Goal: Task Accomplishment & Management: Use online tool/utility

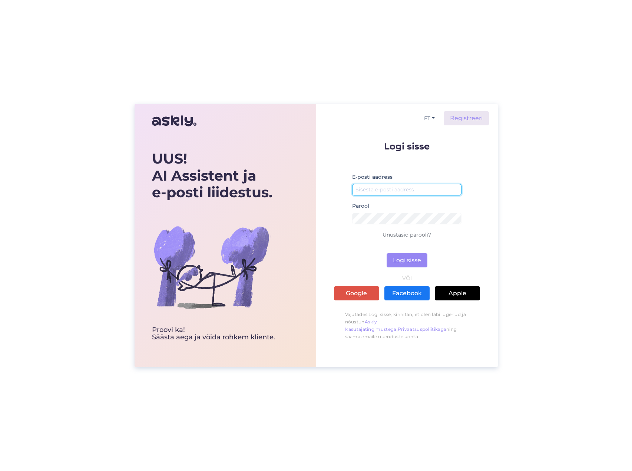
click at [387, 191] on input "email" at bounding box center [407, 189] width 110 height 11
paste input "[EMAIL_ADDRESS][DOMAIN_NAME]"
type input "[EMAIL_ADDRESS][DOMAIN_NAME]"
click at [415, 263] on button "Logi sisse" at bounding box center [407, 260] width 41 height 14
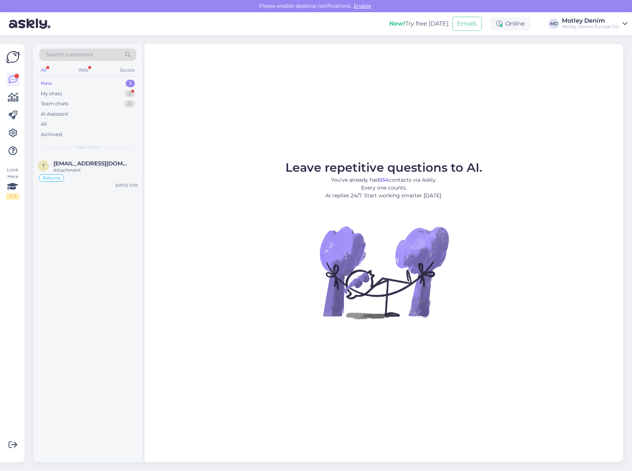
click at [66, 57] on span "Search customers" at bounding box center [69, 55] width 47 height 8
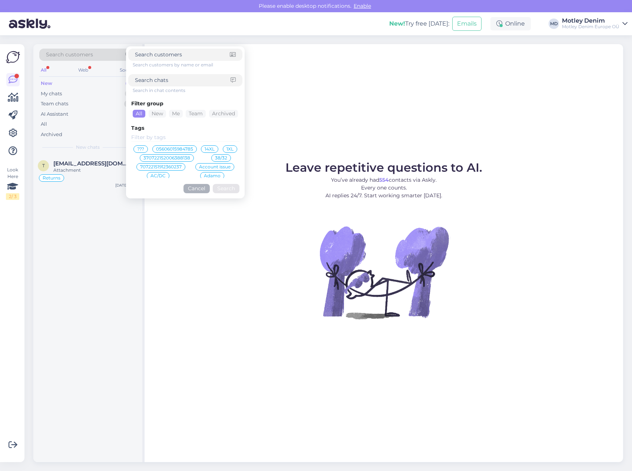
click at [151, 138] on input at bounding box center [185, 138] width 108 height 8
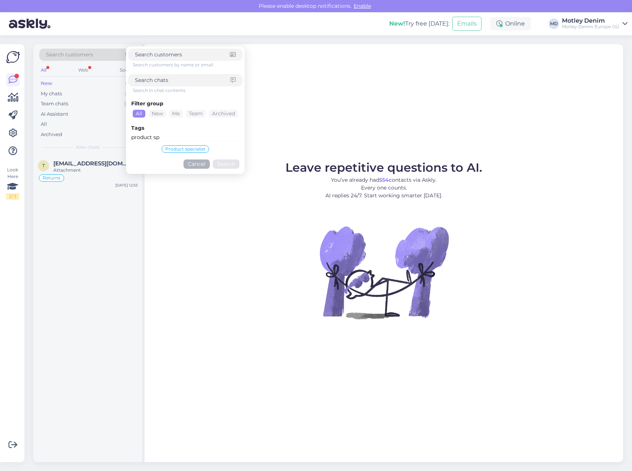
type input "product sp"
click at [187, 149] on span "Product specialist" at bounding box center [185, 149] width 40 height 4
click at [225, 174] on button "Search" at bounding box center [226, 171] width 27 height 9
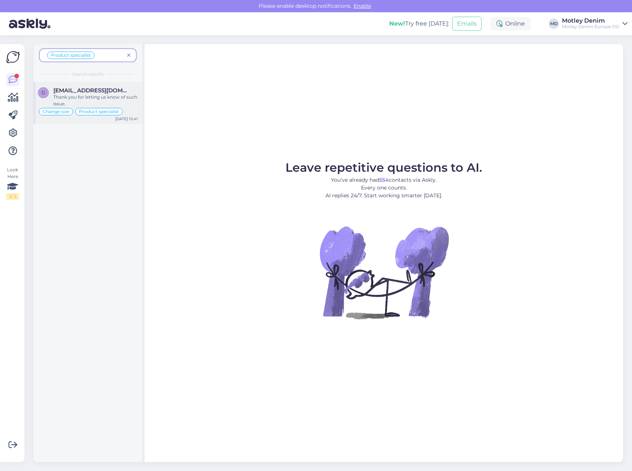
click at [90, 94] on div "Thank you for letting us know of such issue." at bounding box center [95, 100] width 85 height 13
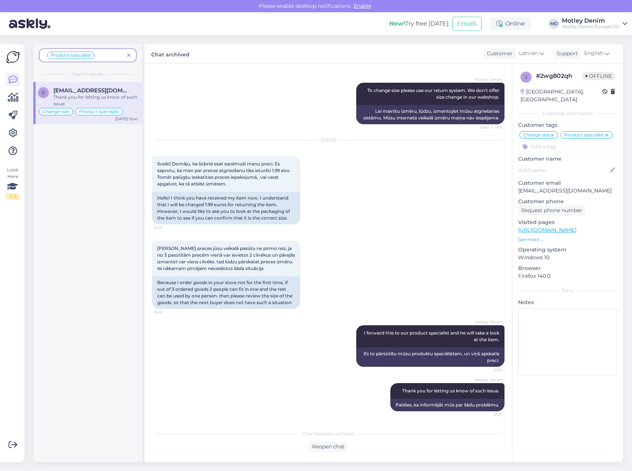
scroll to position [755, 0]
